Goal: Task Accomplishment & Management: Manage account settings

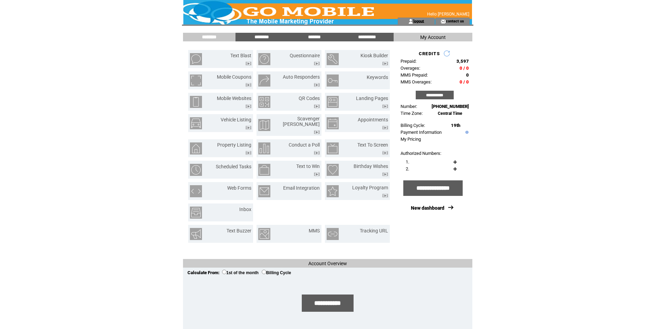
click at [415, 22] on link "logout" at bounding box center [418, 21] width 11 height 4
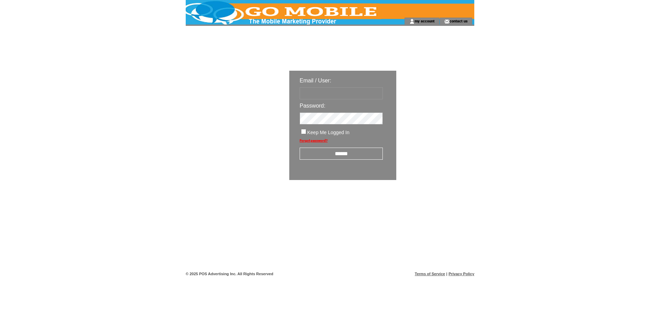
click at [334, 91] on input "text" at bounding box center [340, 93] width 83 height 12
type input "**********"
click at [340, 154] on input "******" at bounding box center [340, 154] width 83 height 12
